Goal: Transaction & Acquisition: Purchase product/service

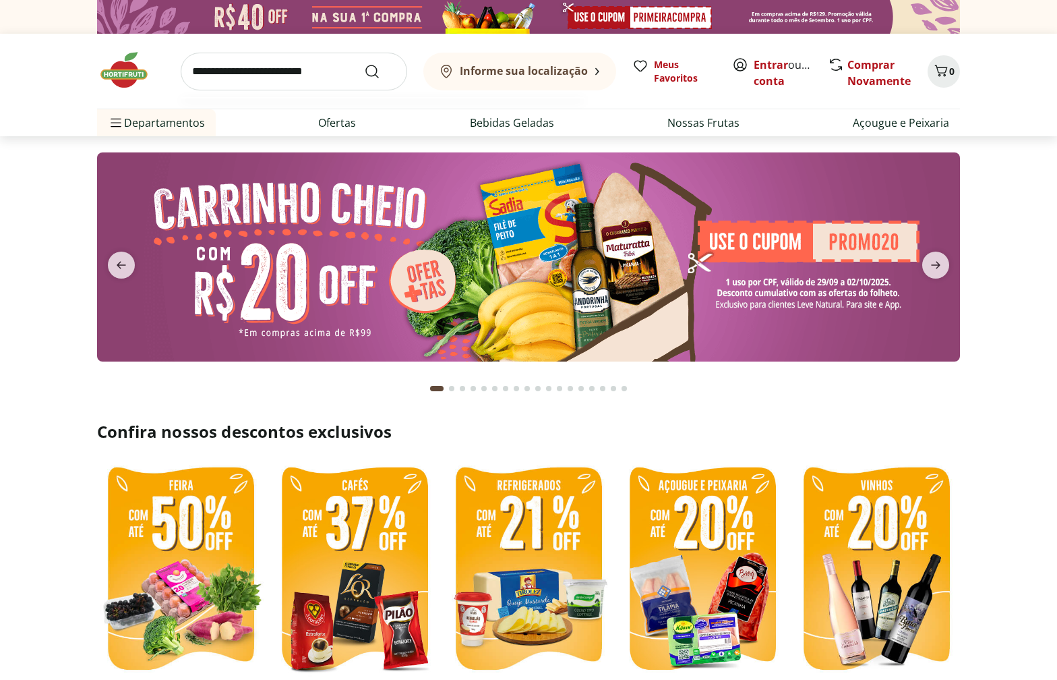
click at [295, 69] on input "search" at bounding box center [294, 72] width 227 height 38
type input "********"
click at [364, 63] on button "Submit Search" at bounding box center [380, 71] width 32 height 16
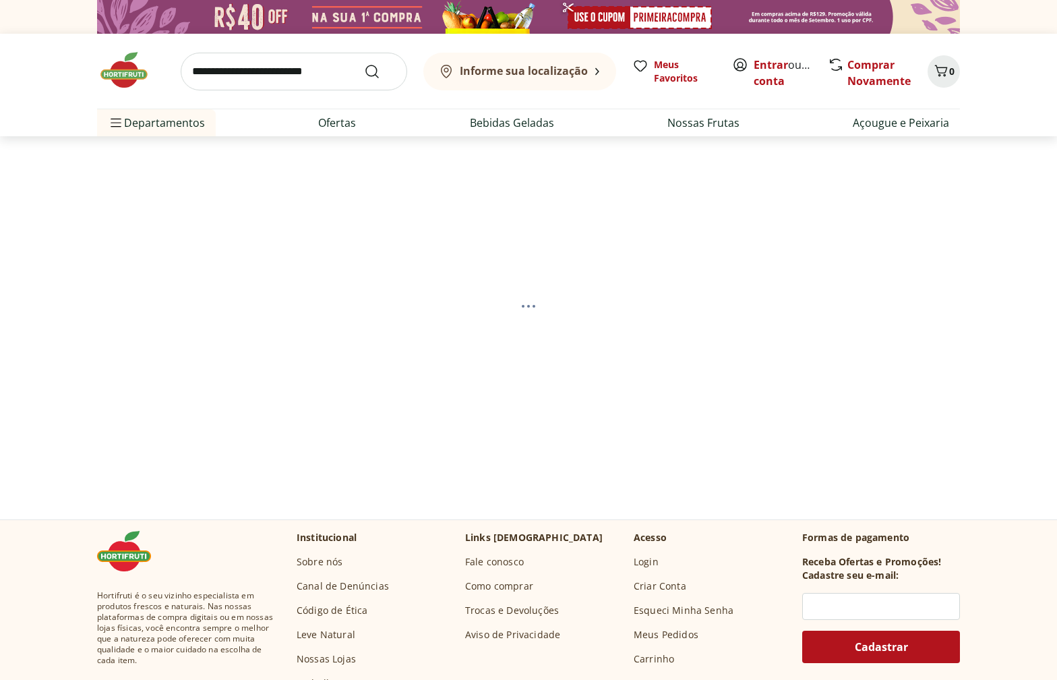
select select "**********"
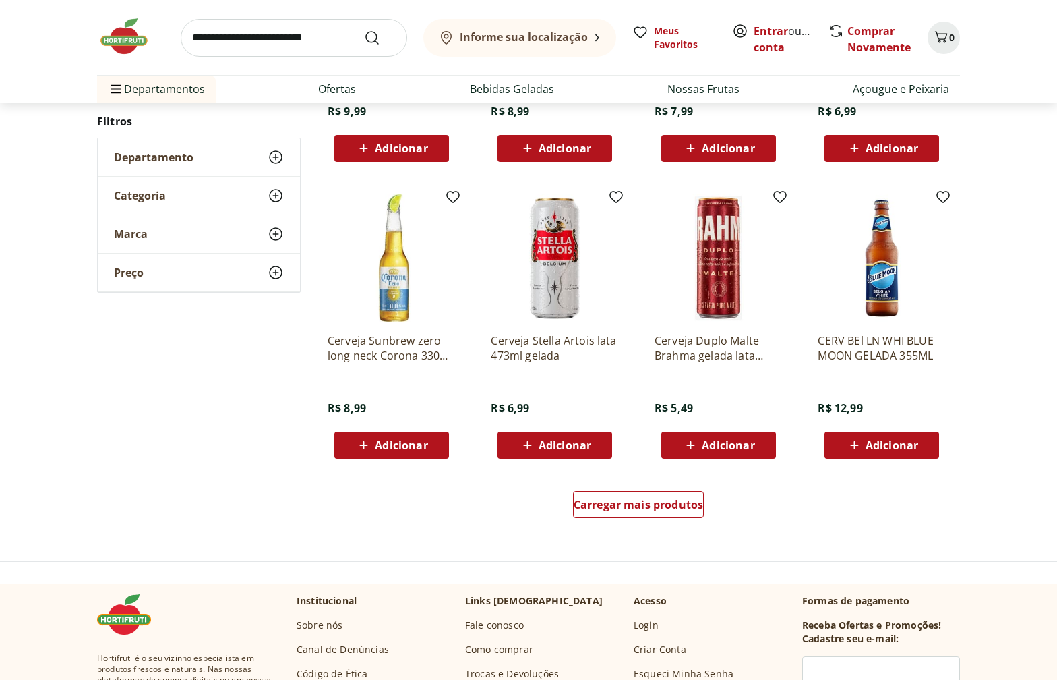
scroll to position [698, 0]
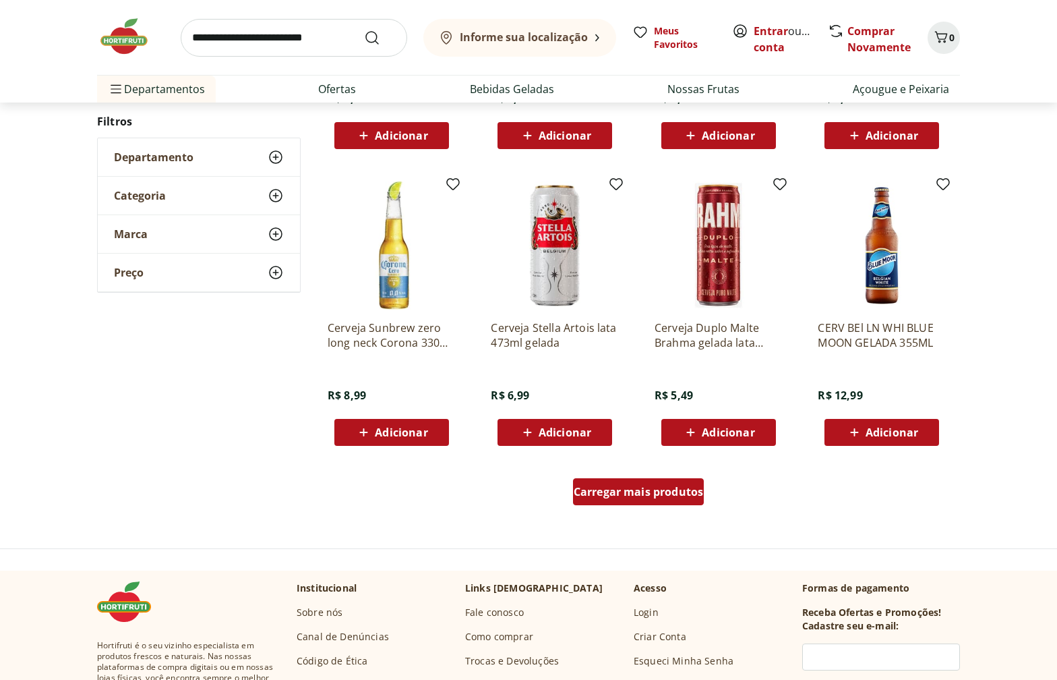
click at [585, 504] on div "Carregar mais produtos" at bounding box center [638, 491] width 131 height 27
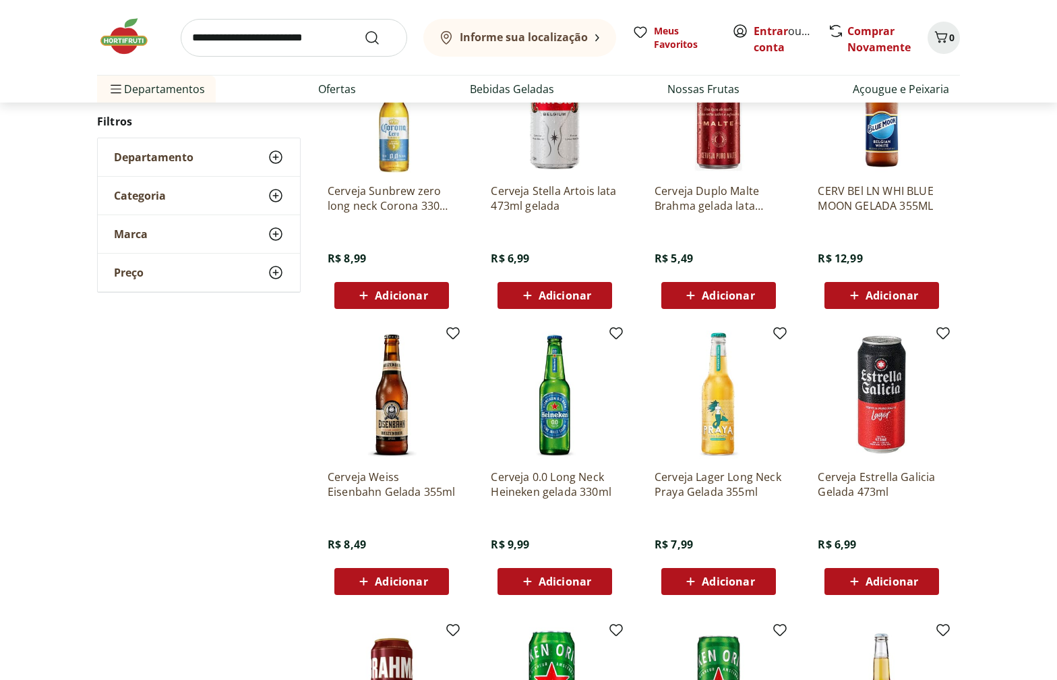
scroll to position [845, 0]
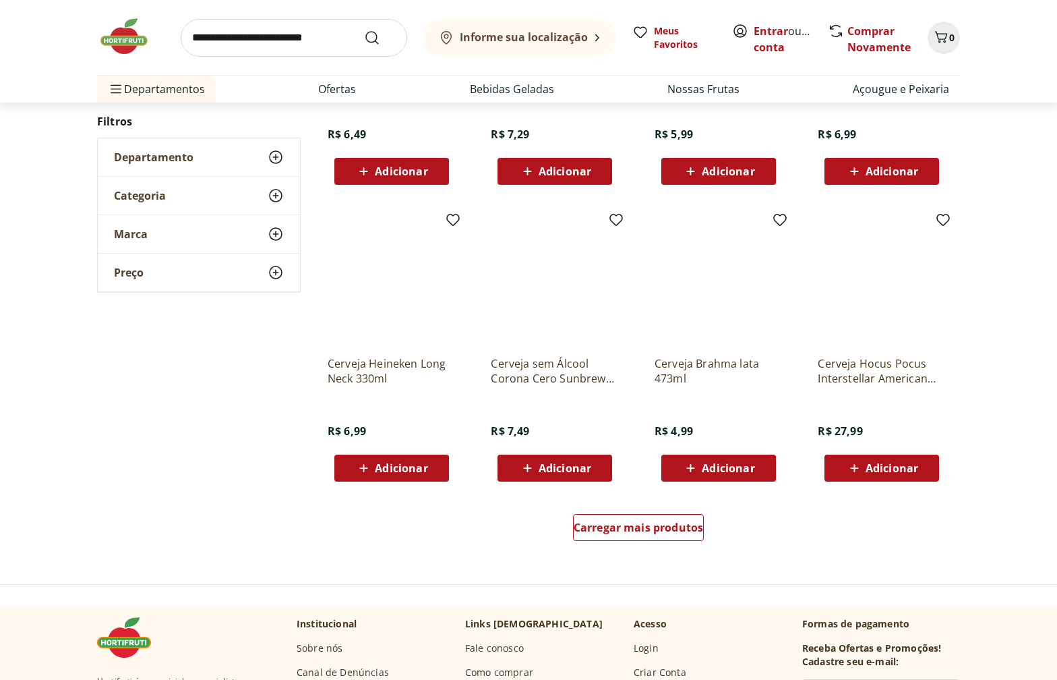
scroll to position [777, 0]
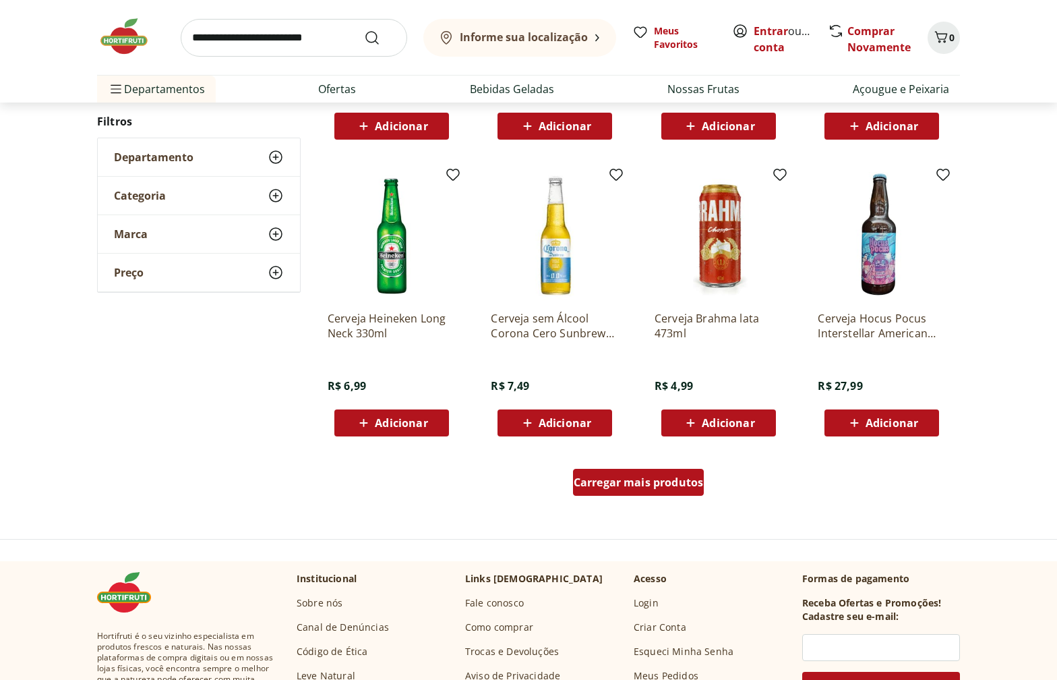
click at [603, 481] on span "Carregar mais produtos" at bounding box center [639, 482] width 130 height 11
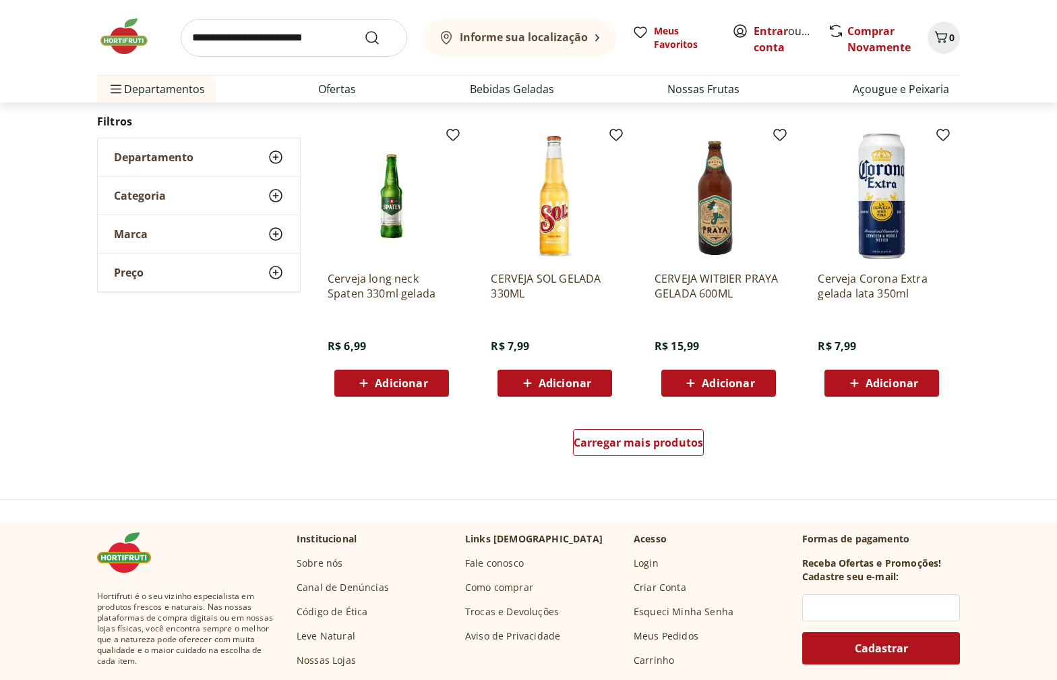
scroll to position [850, 0]
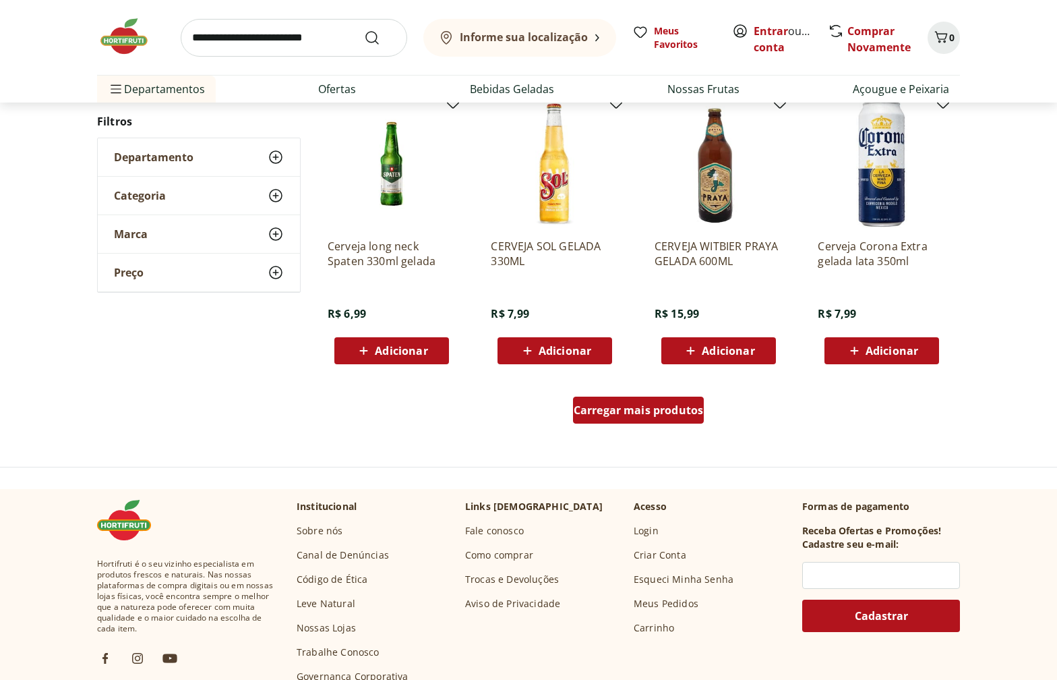
click at [660, 408] on span "Carregar mais produtos" at bounding box center [639, 410] width 130 height 11
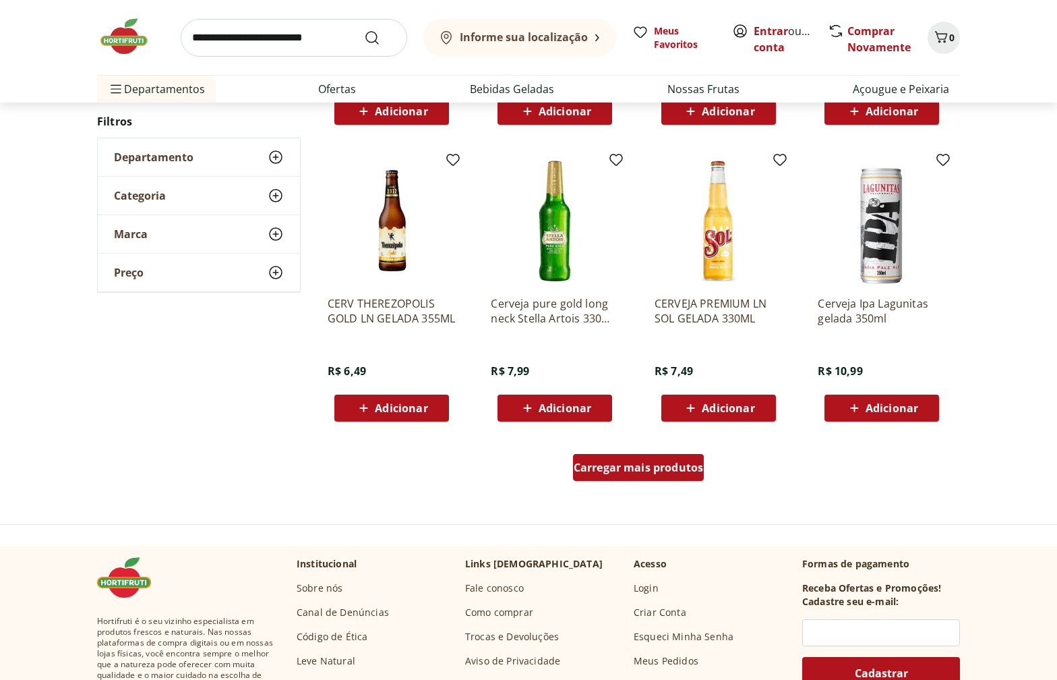
scroll to position [794, 0]
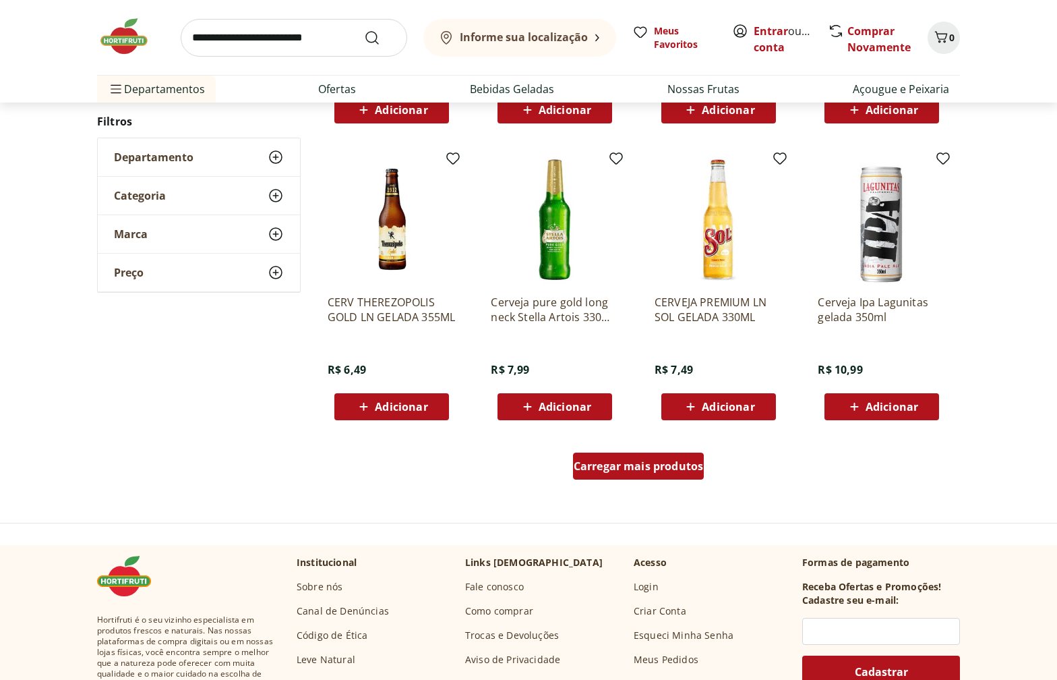
click at [656, 474] on div "Carregar mais produtos" at bounding box center [638, 465] width 131 height 27
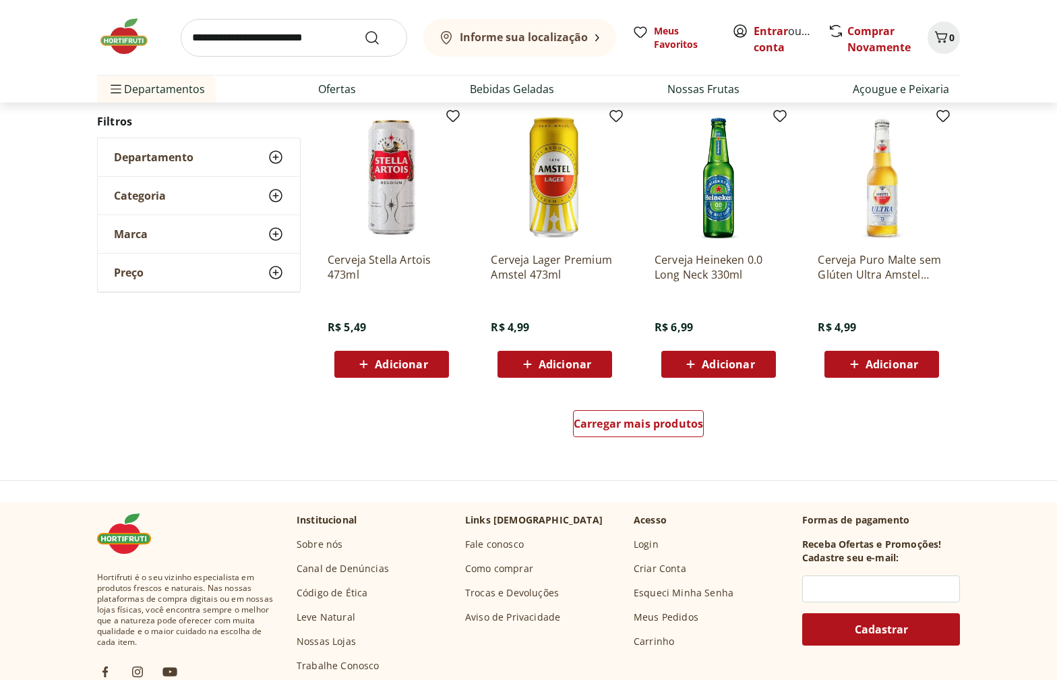
scroll to position [854, 0]
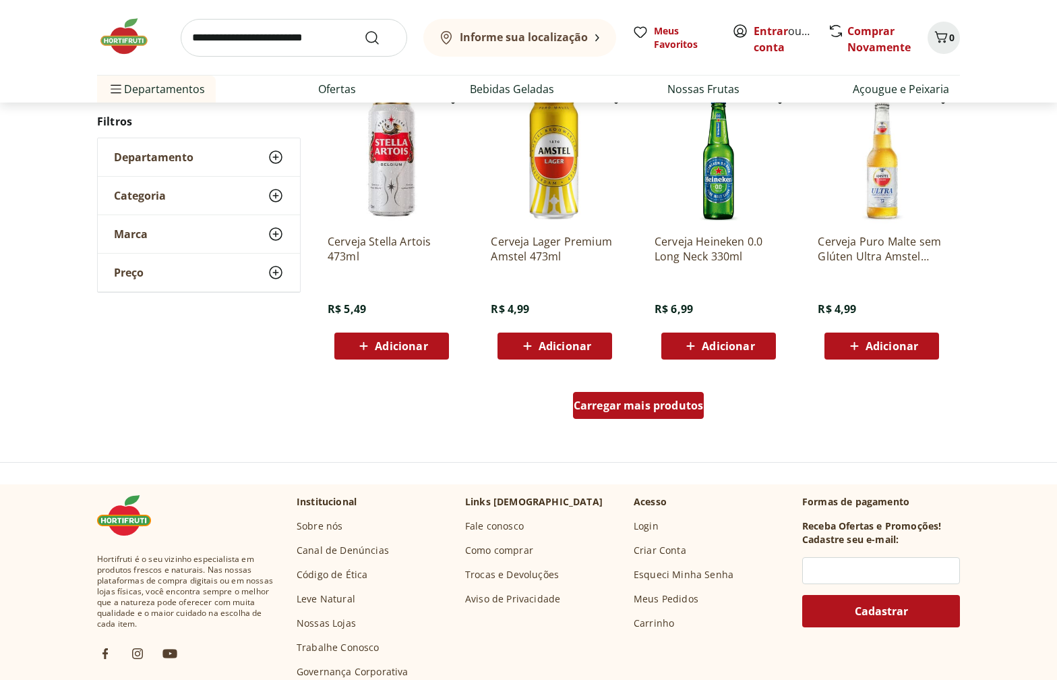
click at [634, 396] on div "Carregar mais produtos" at bounding box center [638, 405] width 131 height 27
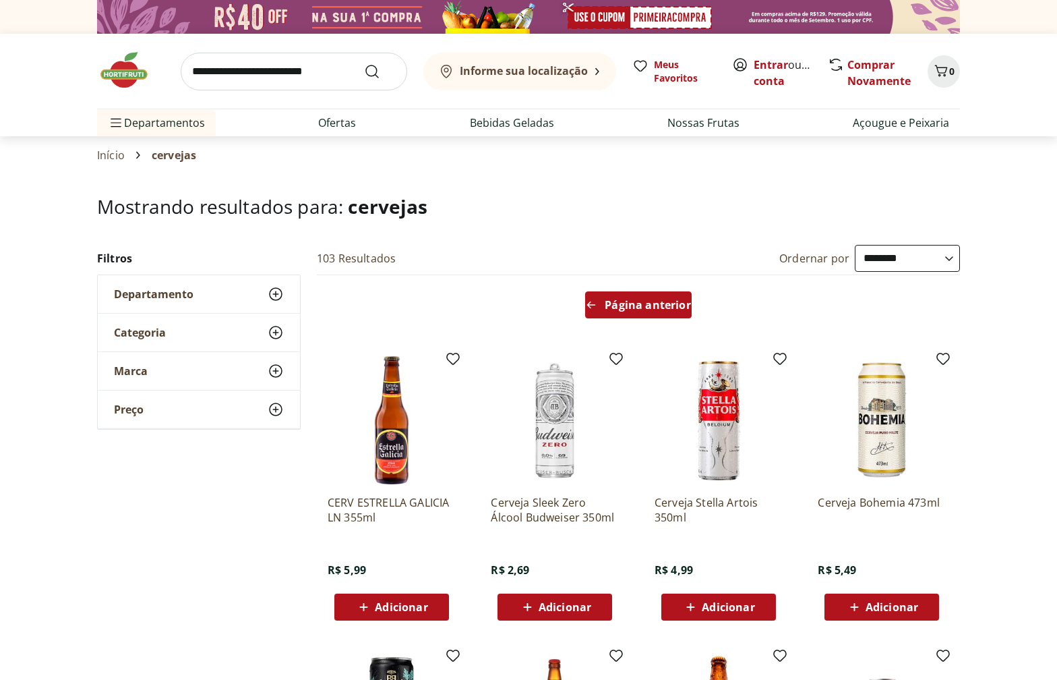
click at [633, 316] on div "Página anterior" at bounding box center [638, 304] width 106 height 27
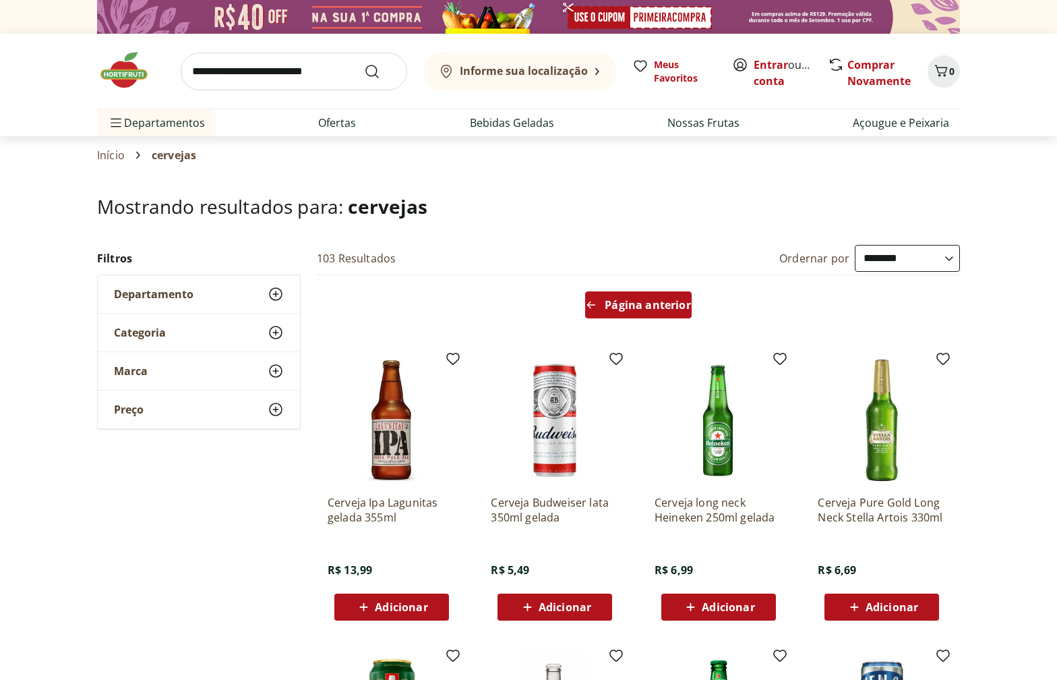
click at [632, 311] on div "Página anterior" at bounding box center [638, 304] width 106 height 27
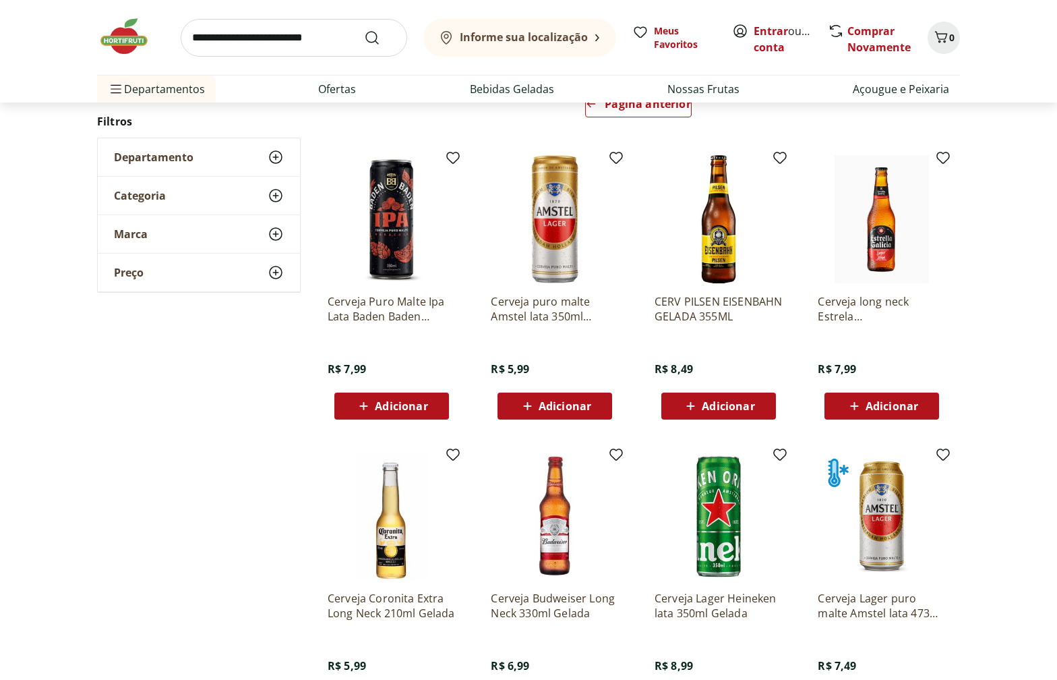
scroll to position [160, 0]
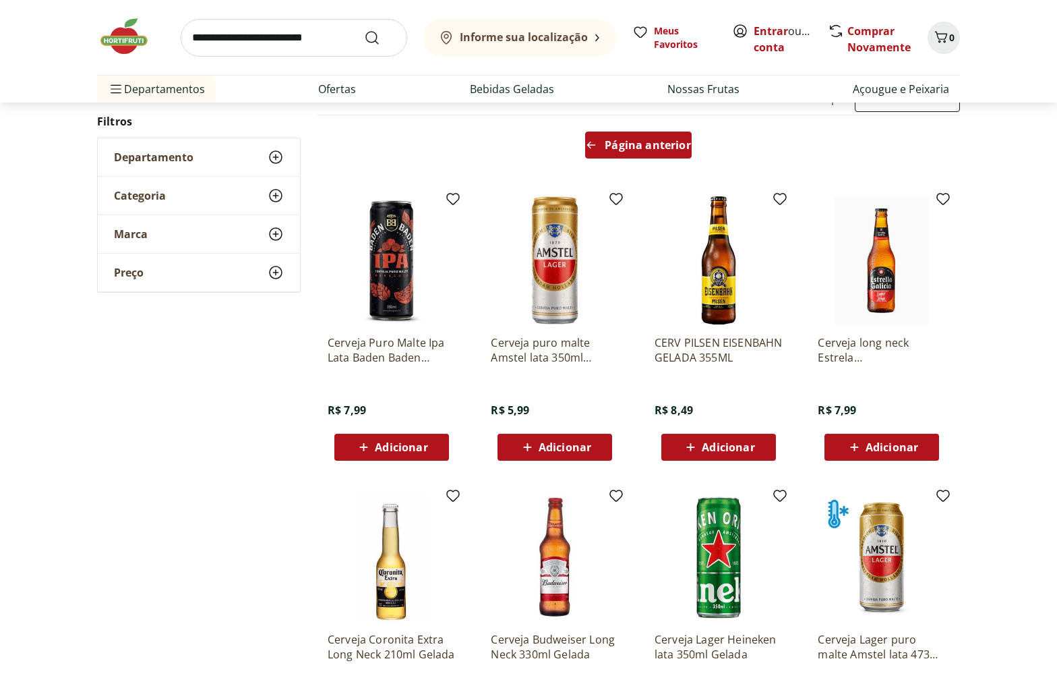
click at [643, 150] on span "Página anterior" at bounding box center [648, 145] width 86 height 11
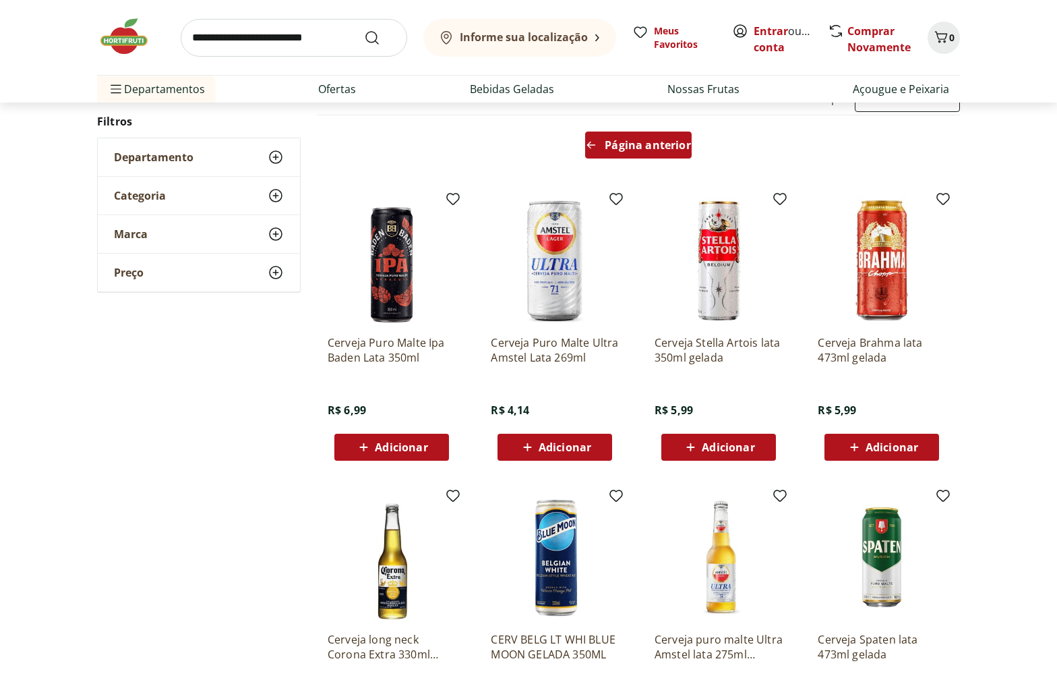
click at [596, 143] on icon "Arrow Left icon" at bounding box center [591, 145] width 11 height 11
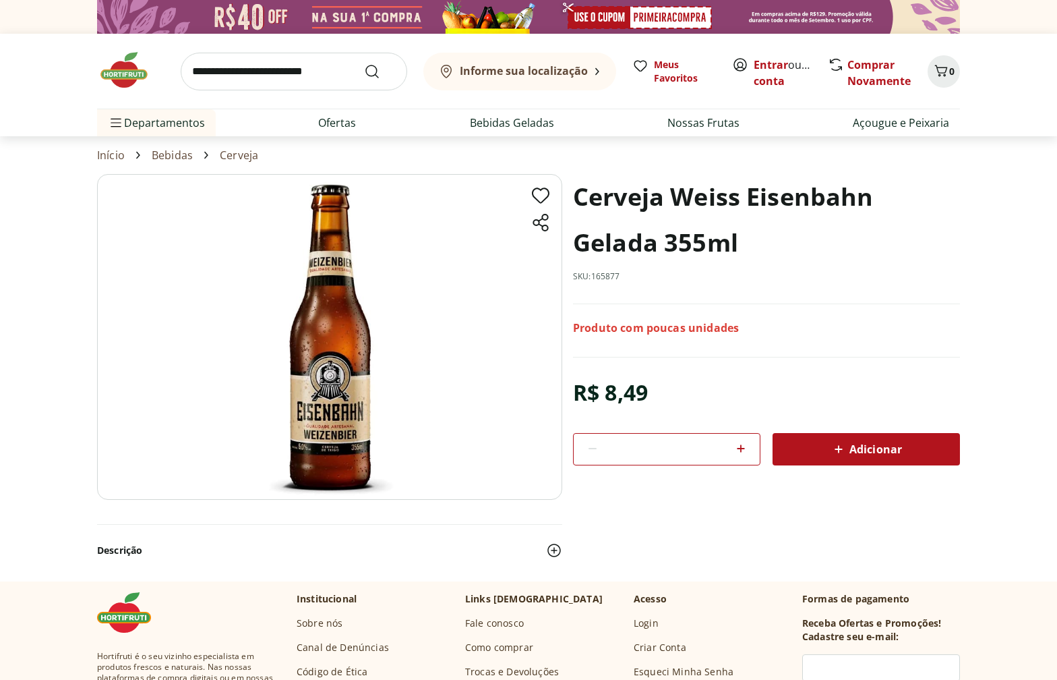
click at [345, 340] on img at bounding box center [329, 337] width 465 height 326
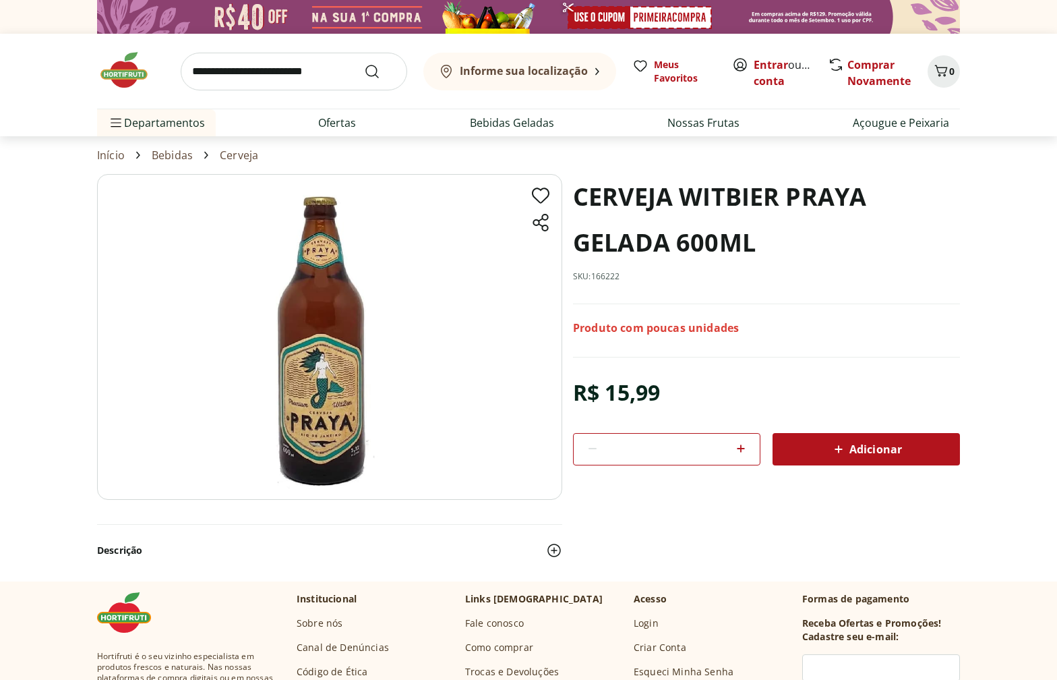
click at [310, 383] on img at bounding box center [329, 337] width 465 height 326
